Goal: Navigation & Orientation: Find specific page/section

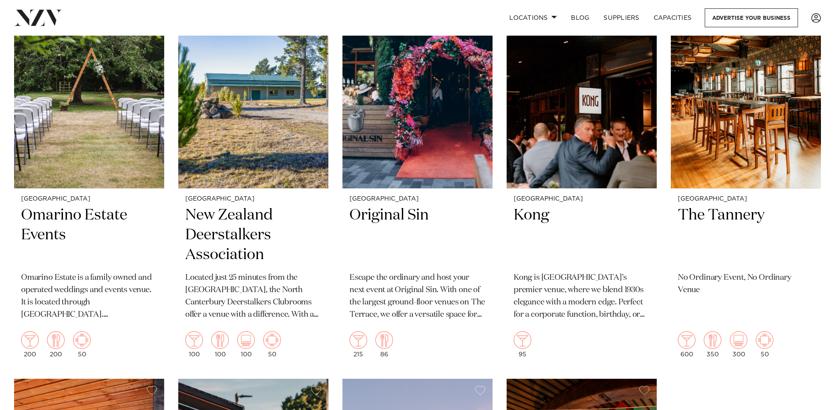
scroll to position [2376, 0]
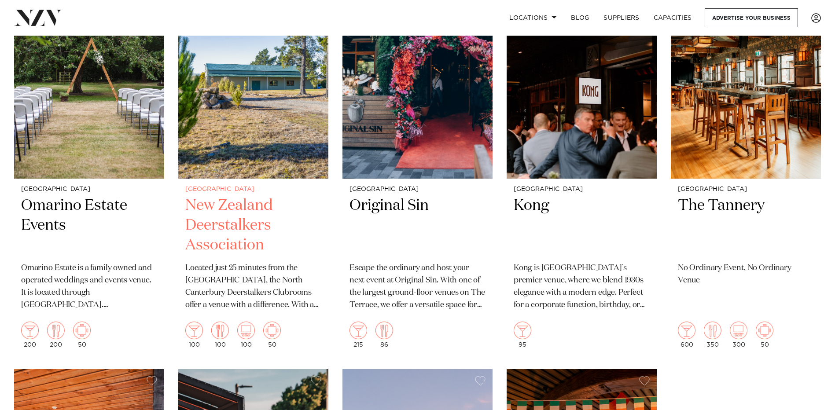
click at [251, 229] on h2 "New Zealand Deerstalkers Association" at bounding box center [253, 225] width 136 height 59
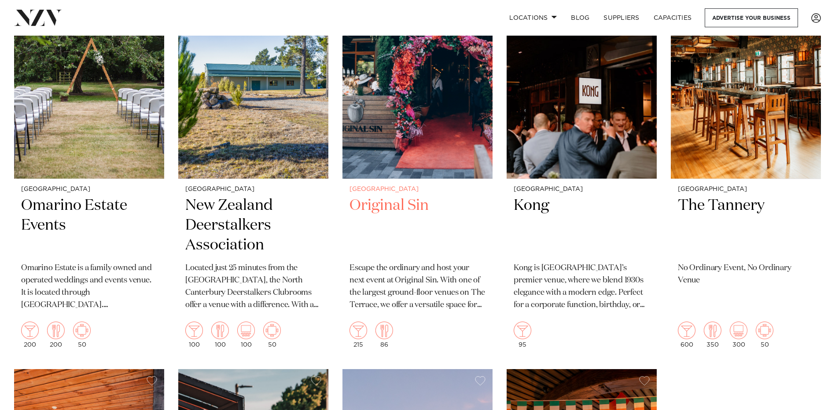
click at [407, 206] on h2 "Original Sin" at bounding box center [417, 225] width 136 height 59
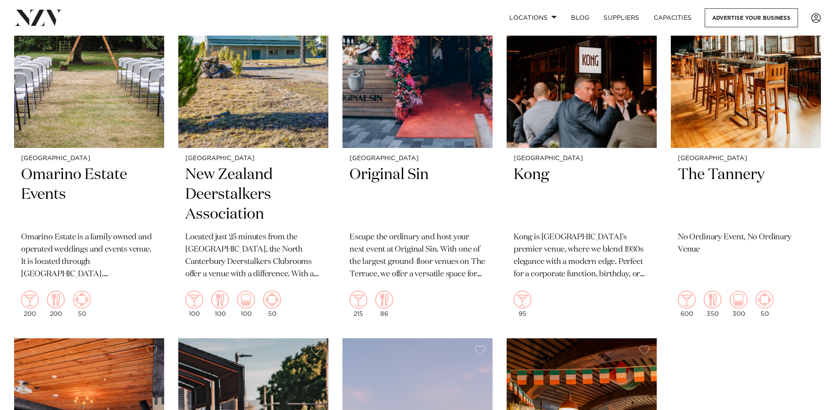
scroll to position [2402, 0]
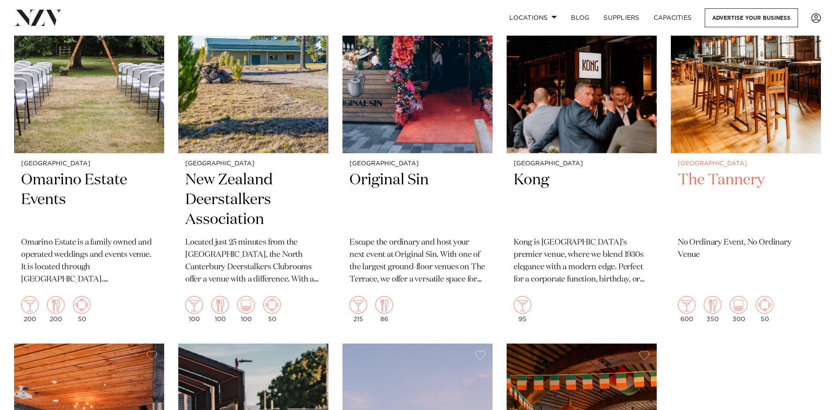
click at [729, 183] on h2 "The Tannery" at bounding box center [746, 199] width 136 height 59
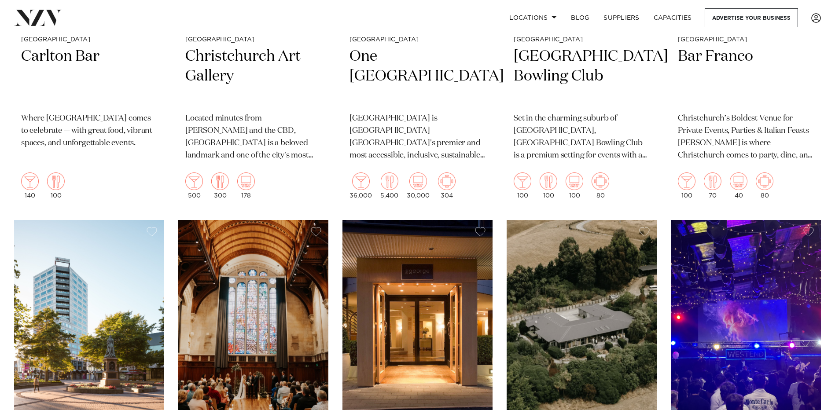
scroll to position [1522, 0]
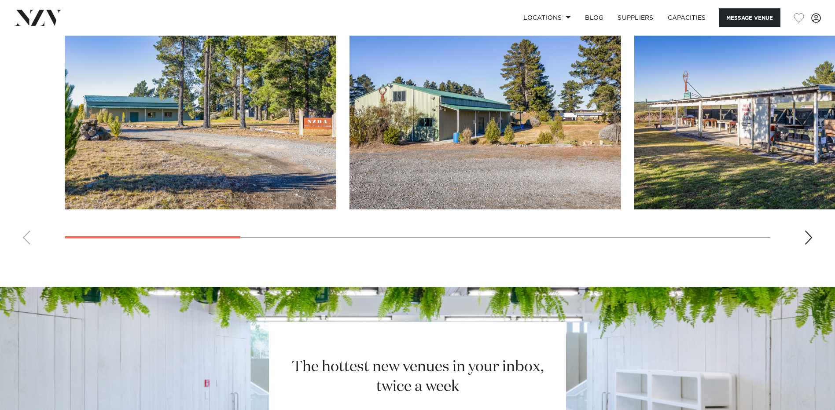
scroll to position [748, 0]
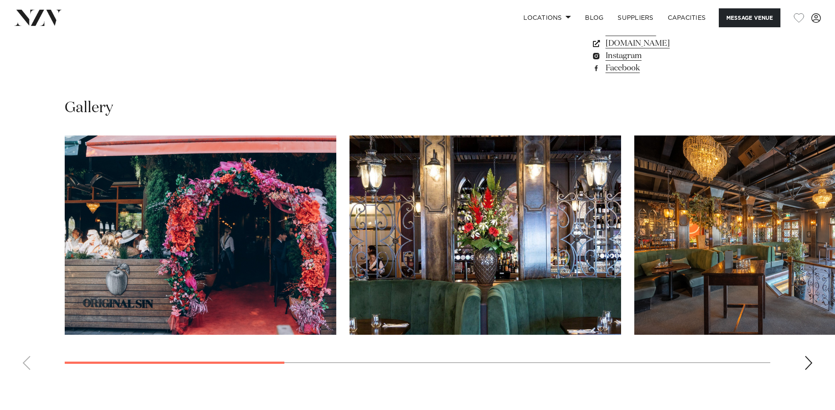
scroll to position [746, 0]
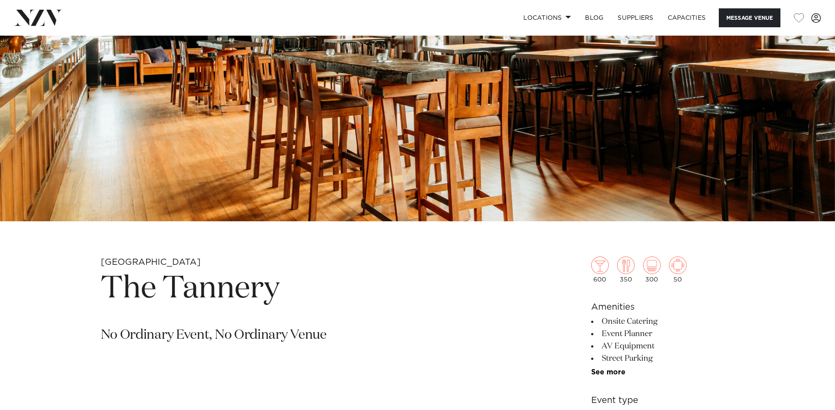
scroll to position [29, 0]
